Goal: Task Accomplishment & Management: Complete application form

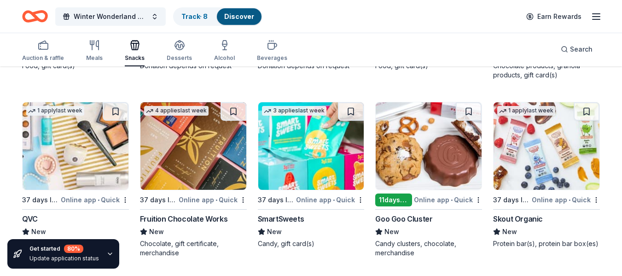
scroll to position [1470, 0]
click at [306, 150] on img at bounding box center [311, 145] width 106 height 87
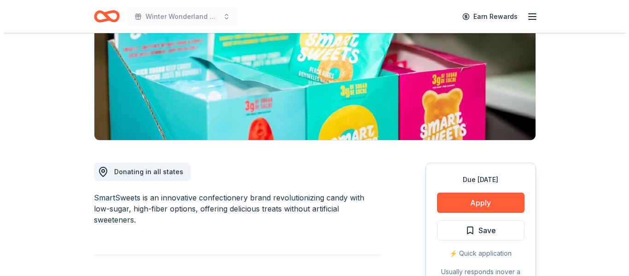
scroll to position [184, 0]
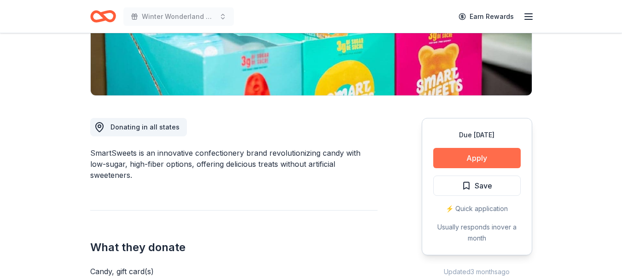
click at [472, 149] on button "Apply" at bounding box center [476, 158] width 87 height 20
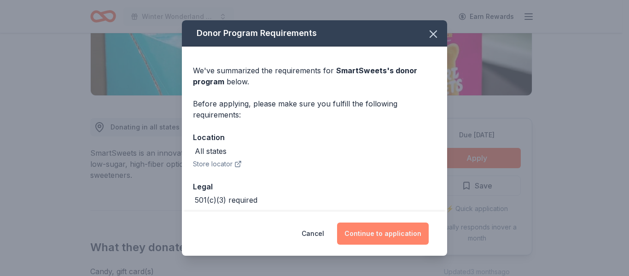
click at [390, 223] on button "Continue to application" at bounding box center [383, 233] width 92 height 22
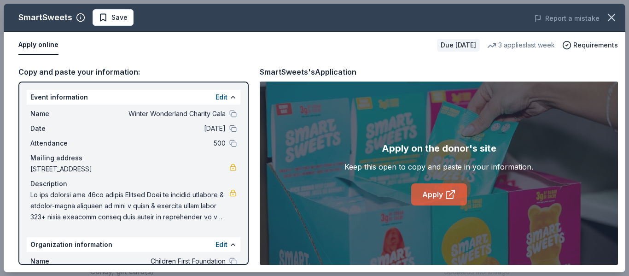
click at [441, 199] on link "Apply" at bounding box center [439, 194] width 56 height 22
